Goal: Task Accomplishment & Management: Use online tool/utility

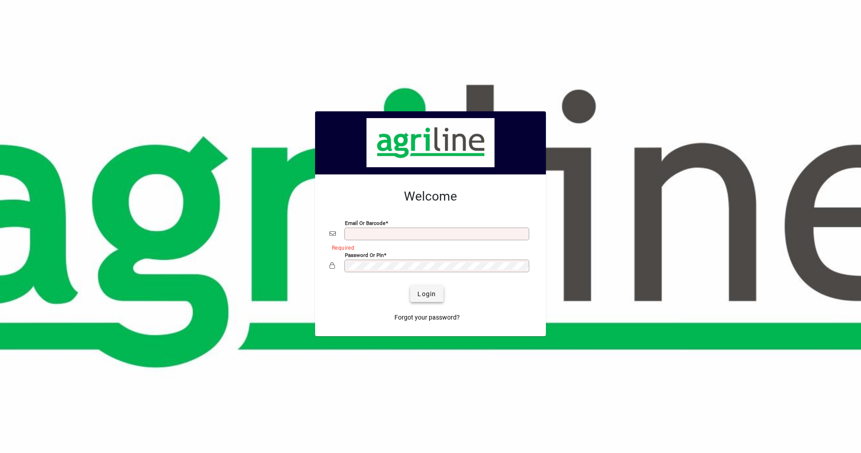
type input "**********"
click at [430, 294] on span "Login" at bounding box center [426, 293] width 18 height 9
